Goal: Task Accomplishment & Management: Use online tool/utility

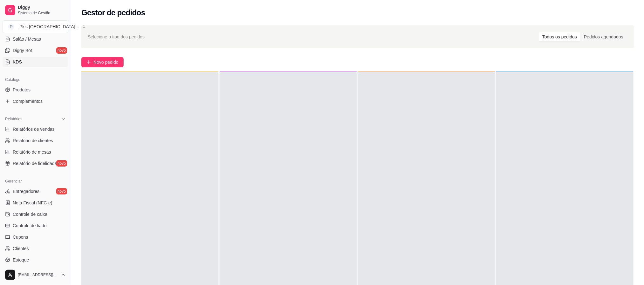
scroll to position [143, 0]
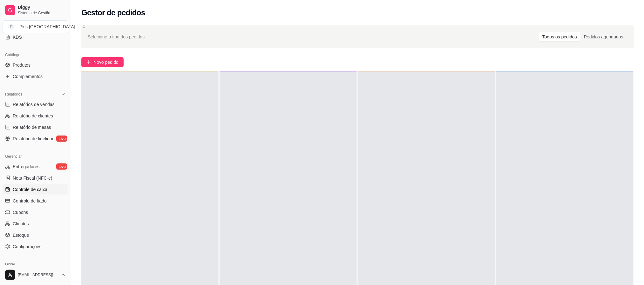
click at [42, 189] on span "Controle de caixa" at bounding box center [30, 190] width 35 height 6
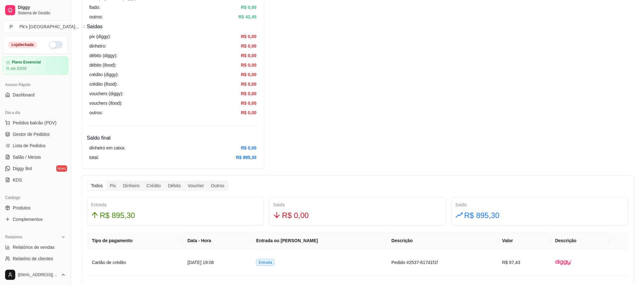
scroll to position [191, 0]
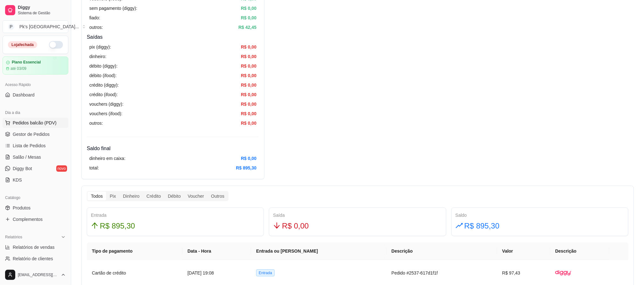
click at [27, 126] on span "Pedidos balcão (PDV)" at bounding box center [35, 123] width 44 height 6
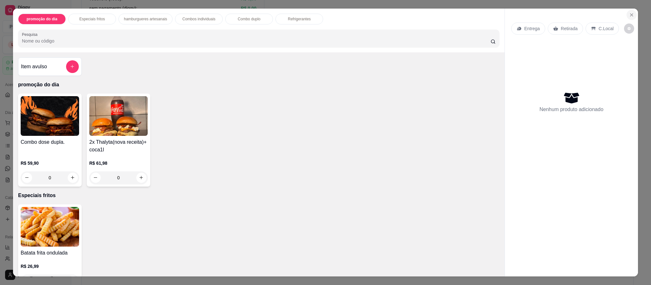
click at [631, 15] on icon "Close" at bounding box center [632, 15] width 3 height 3
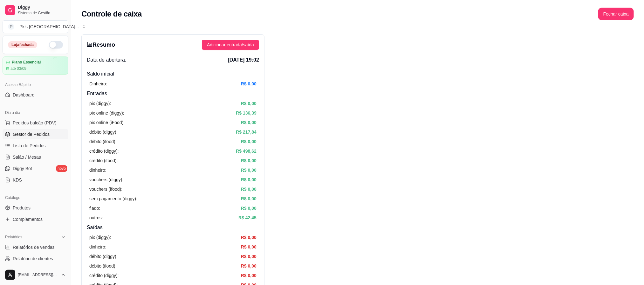
click at [32, 131] on link "Gestor de Pedidos" at bounding box center [36, 134] width 66 height 10
